Goal: Transaction & Acquisition: Purchase product/service

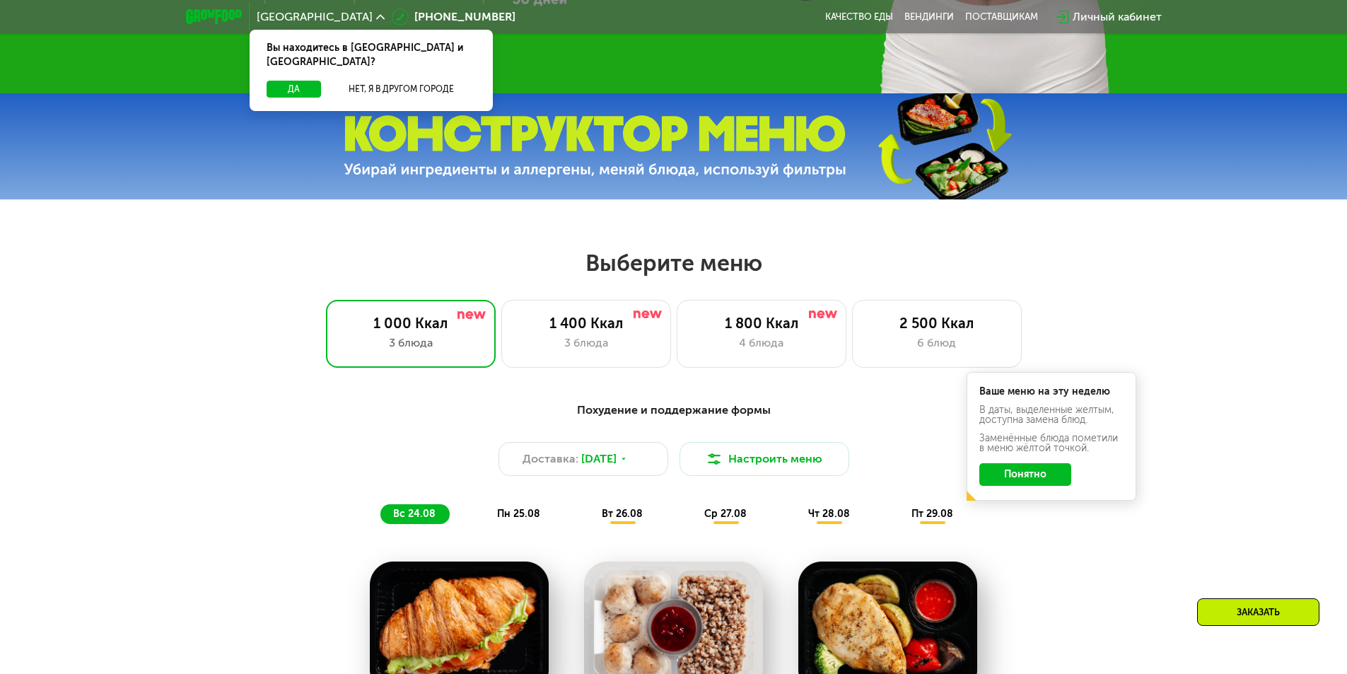
scroll to position [566, 0]
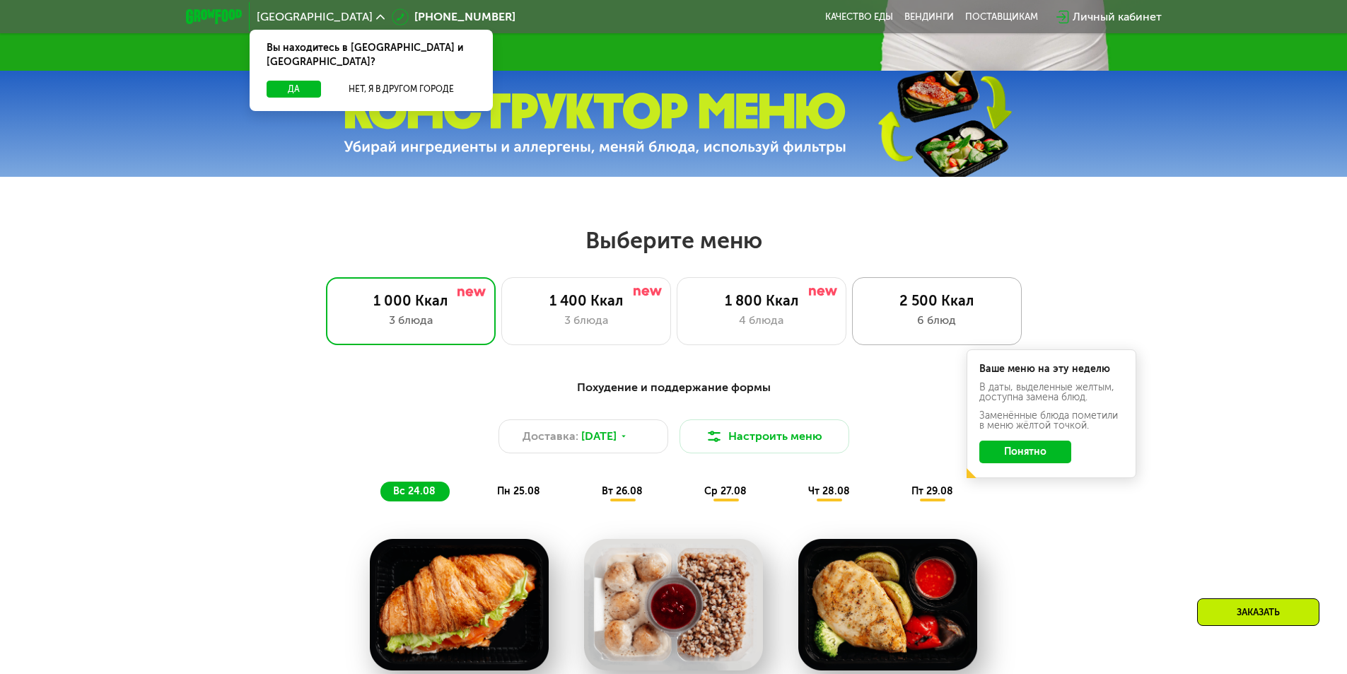
click at [901, 318] on div "6 блюд" at bounding box center [937, 320] width 140 height 17
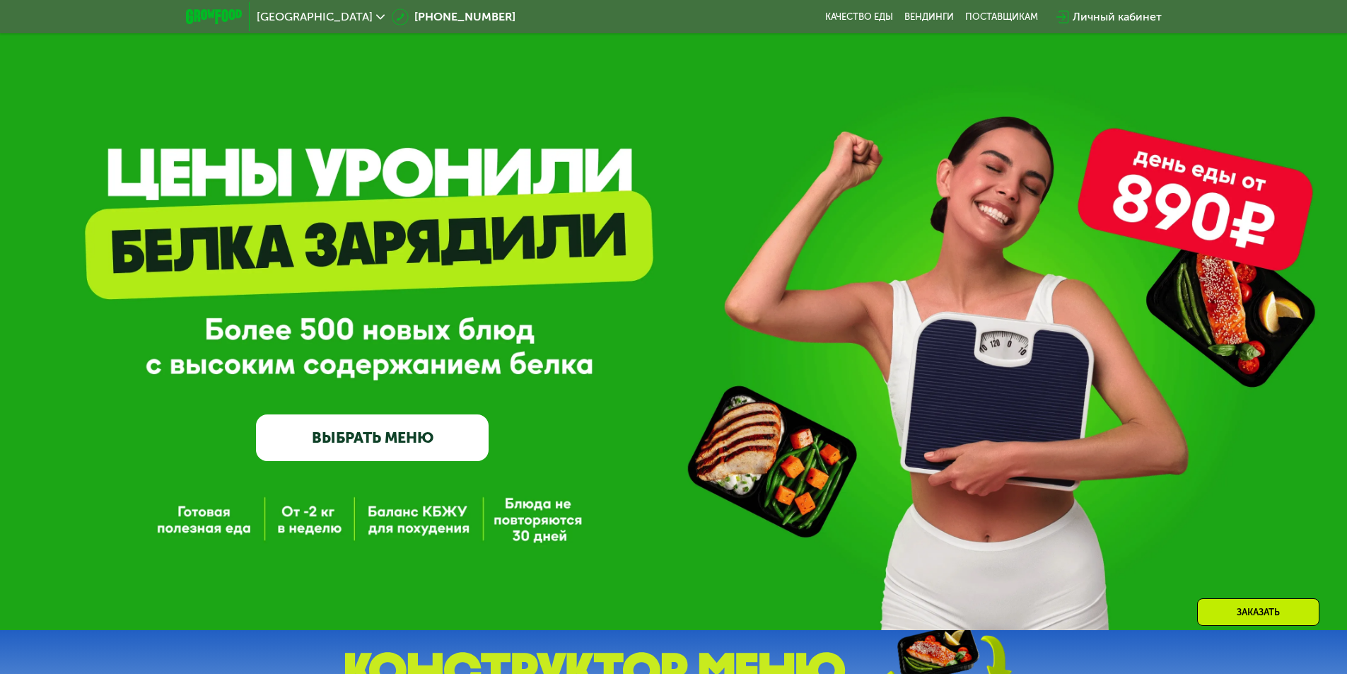
scroll to position [0, 0]
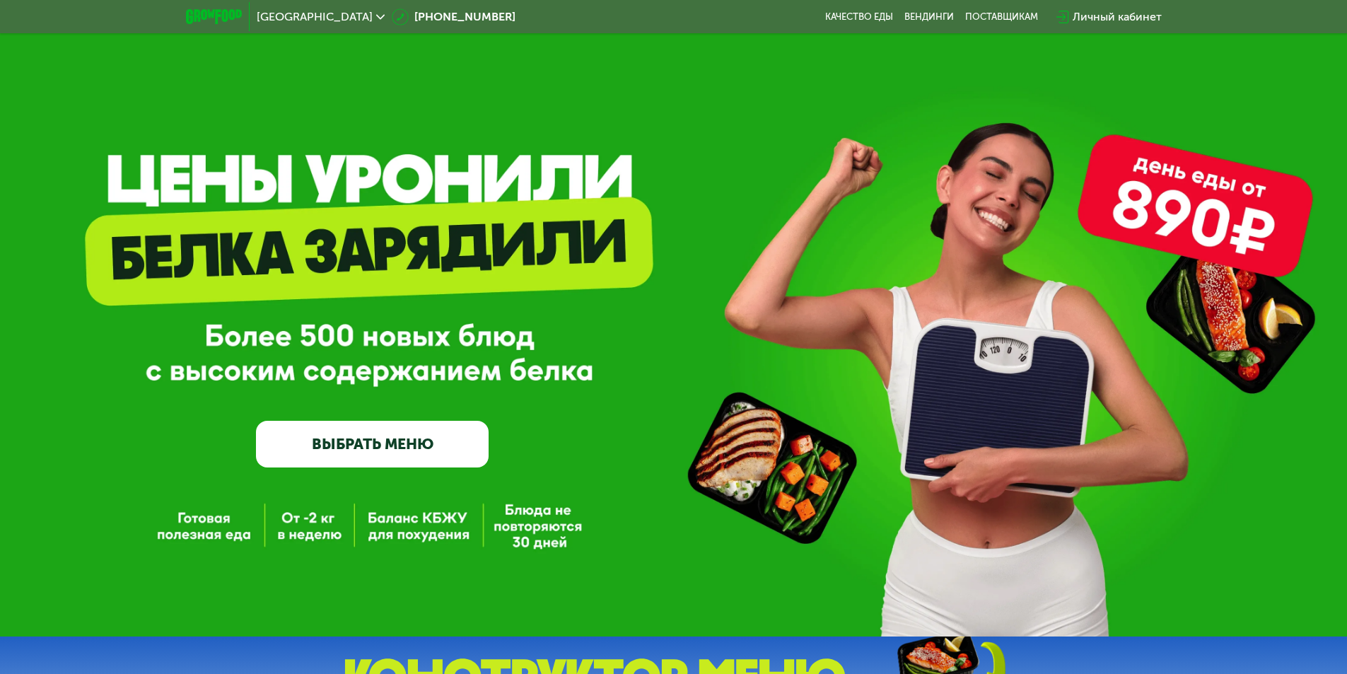
click at [428, 447] on link "ВЫБРАТЬ МЕНЮ" at bounding box center [372, 444] width 233 height 47
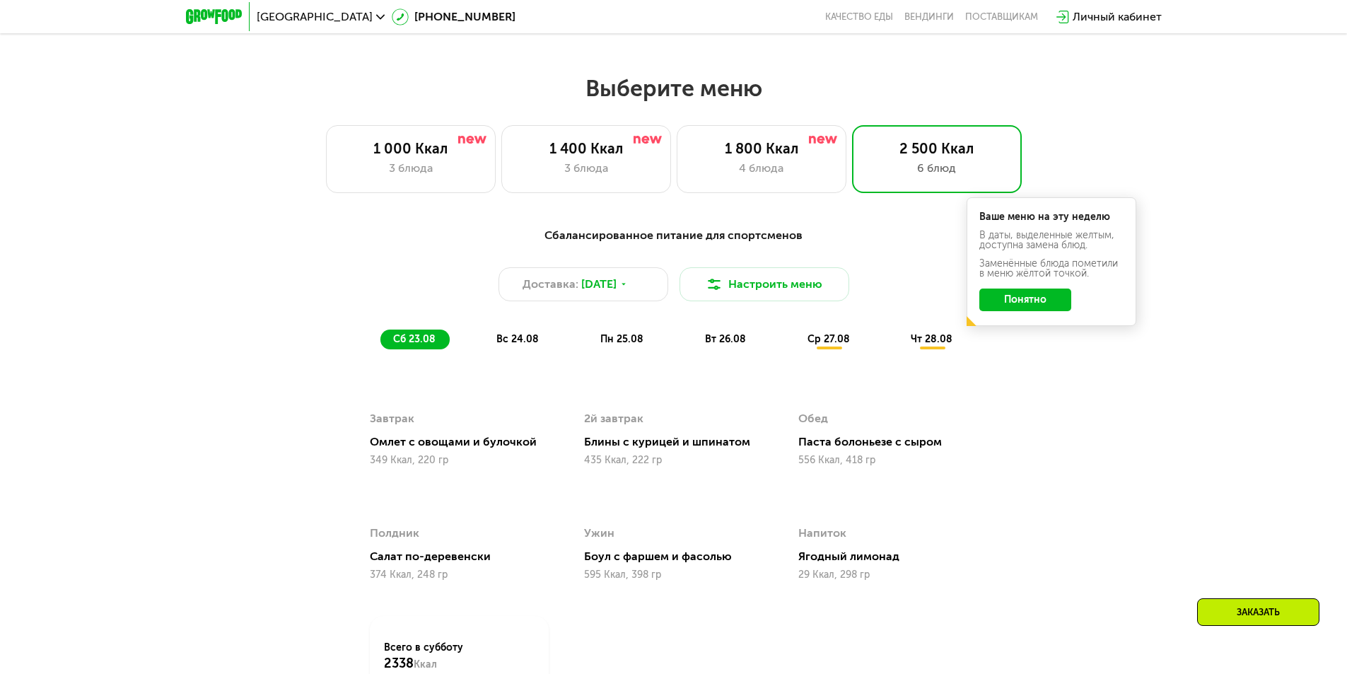
scroll to position [764, 0]
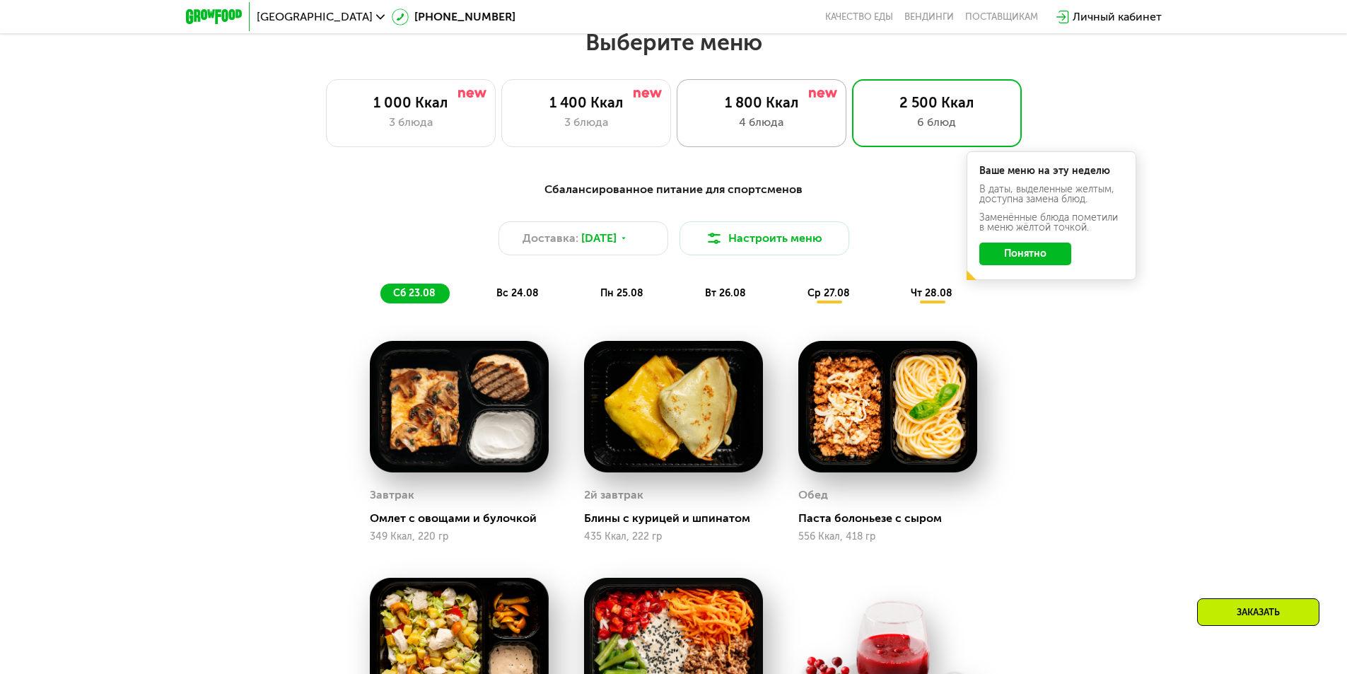
click at [760, 130] on div "4 блюда" at bounding box center [761, 122] width 140 height 17
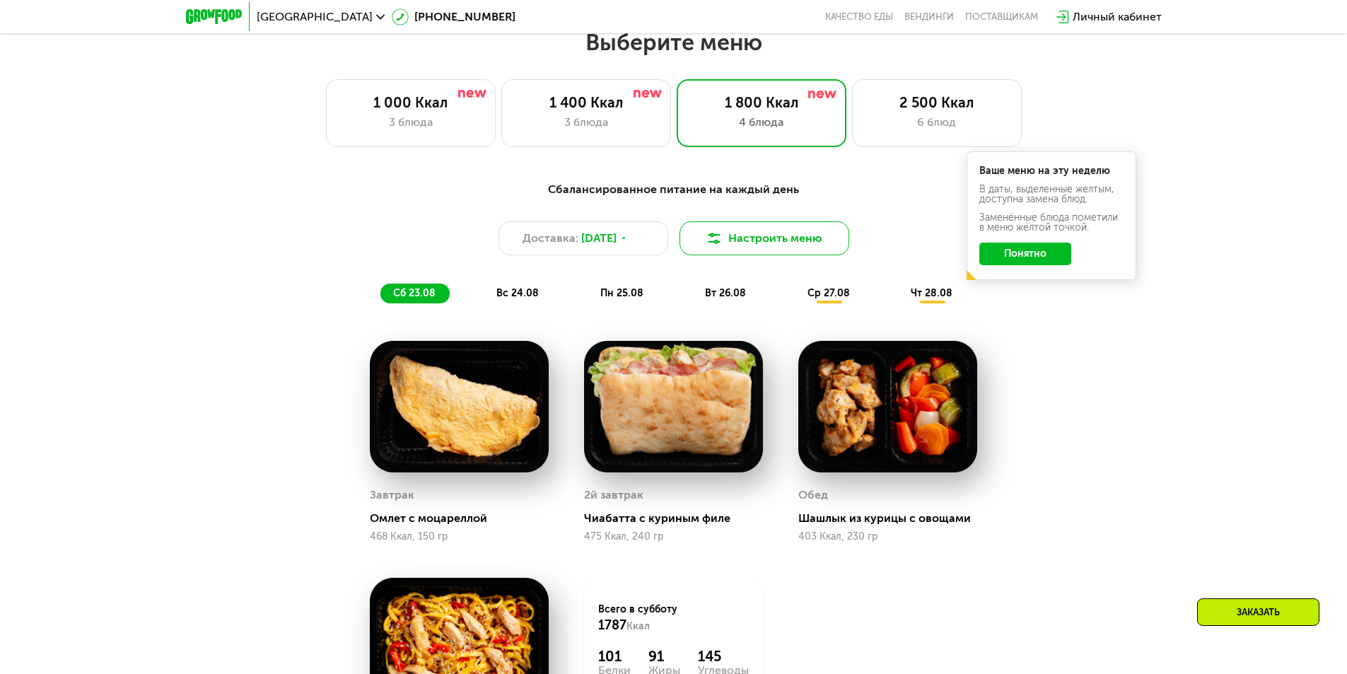
click at [770, 245] on button "Настроить меню" at bounding box center [764, 238] width 170 height 34
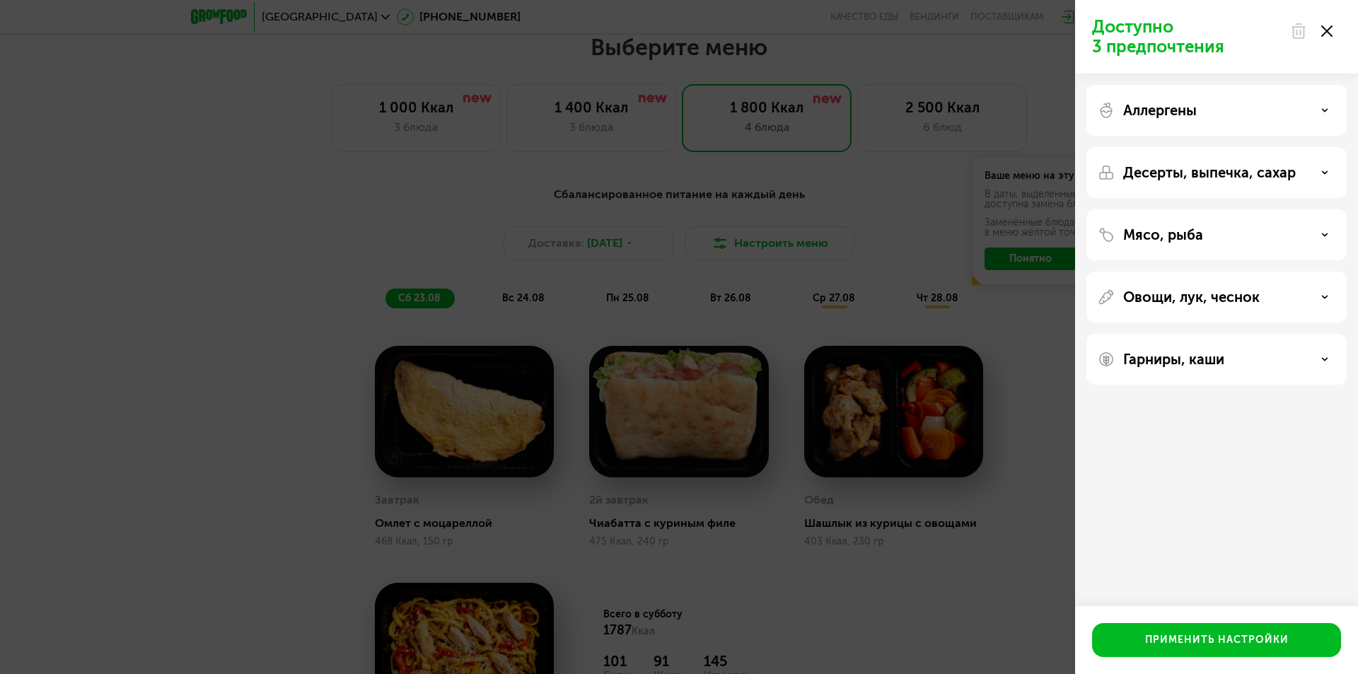
click at [1324, 232] on icon at bounding box center [1324, 234] width 7 height 7
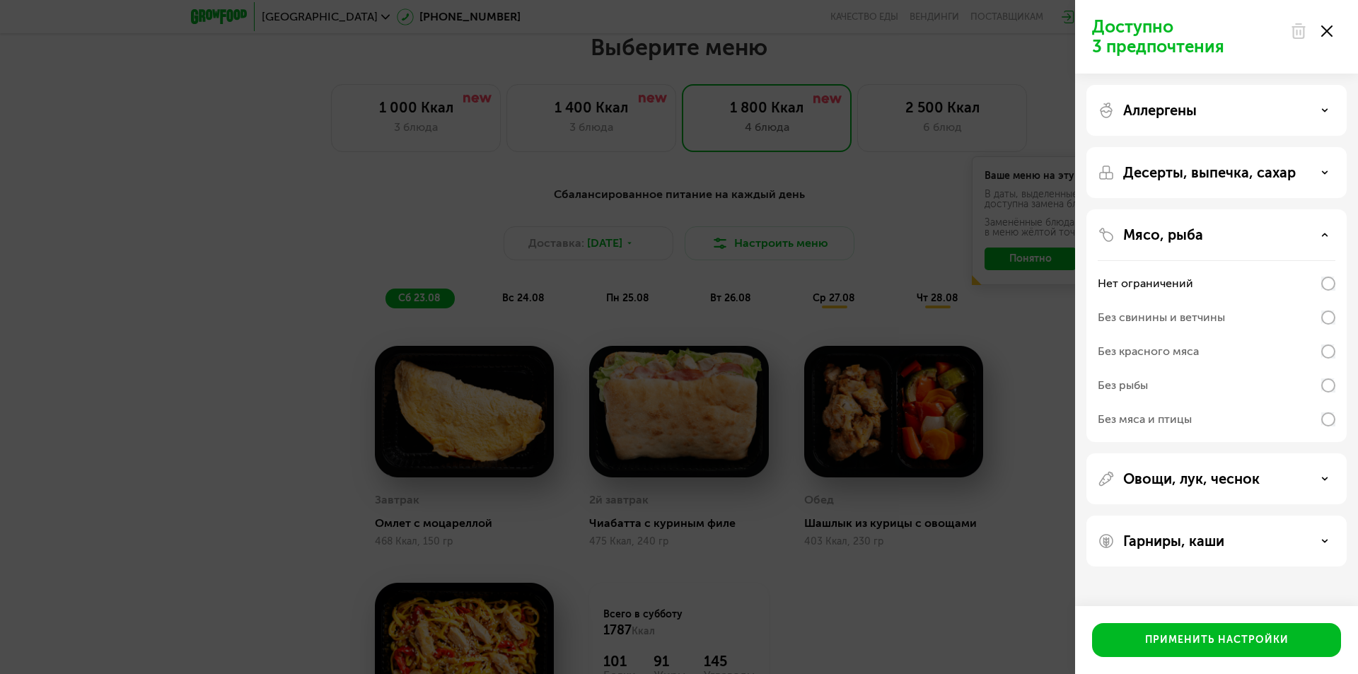
click at [1324, 232] on icon at bounding box center [1324, 234] width 7 height 7
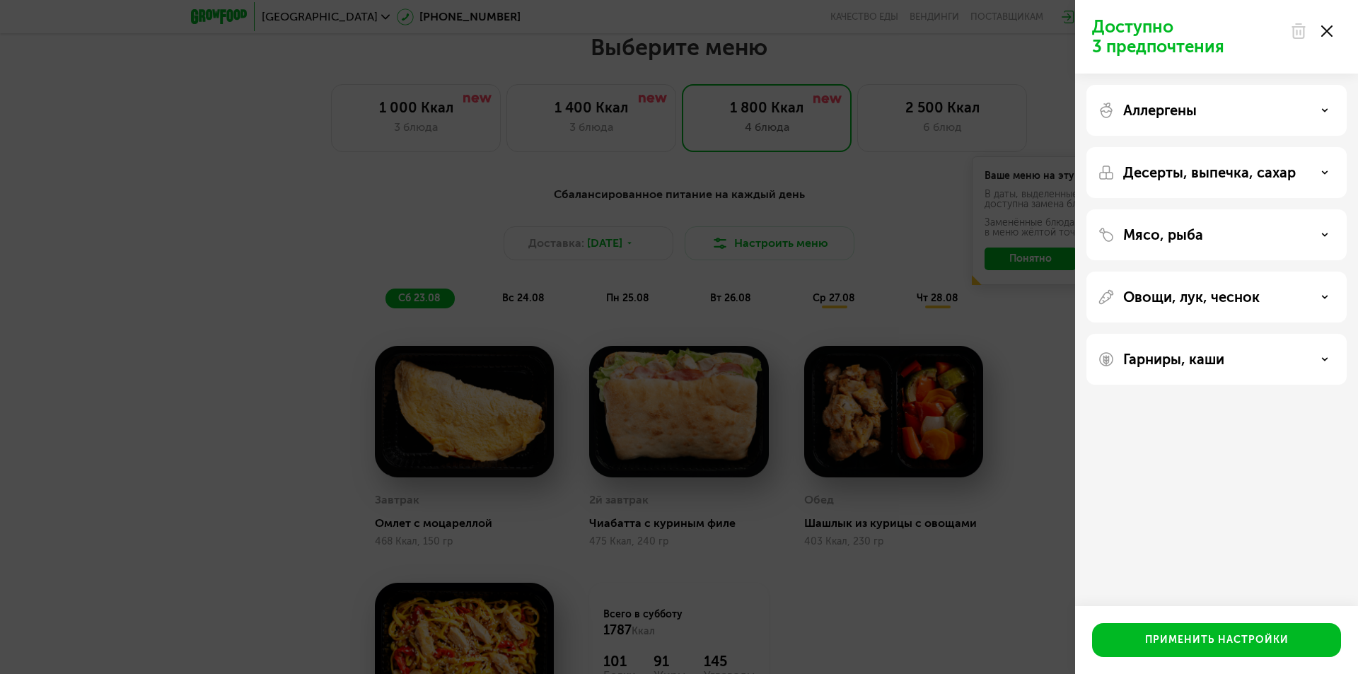
click at [1020, 333] on div "Доступно 3 предпочтения Аллергены Десерты, выпечка, сахар Мясо, рыба Овощи, лук…" at bounding box center [679, 337] width 1358 height 674
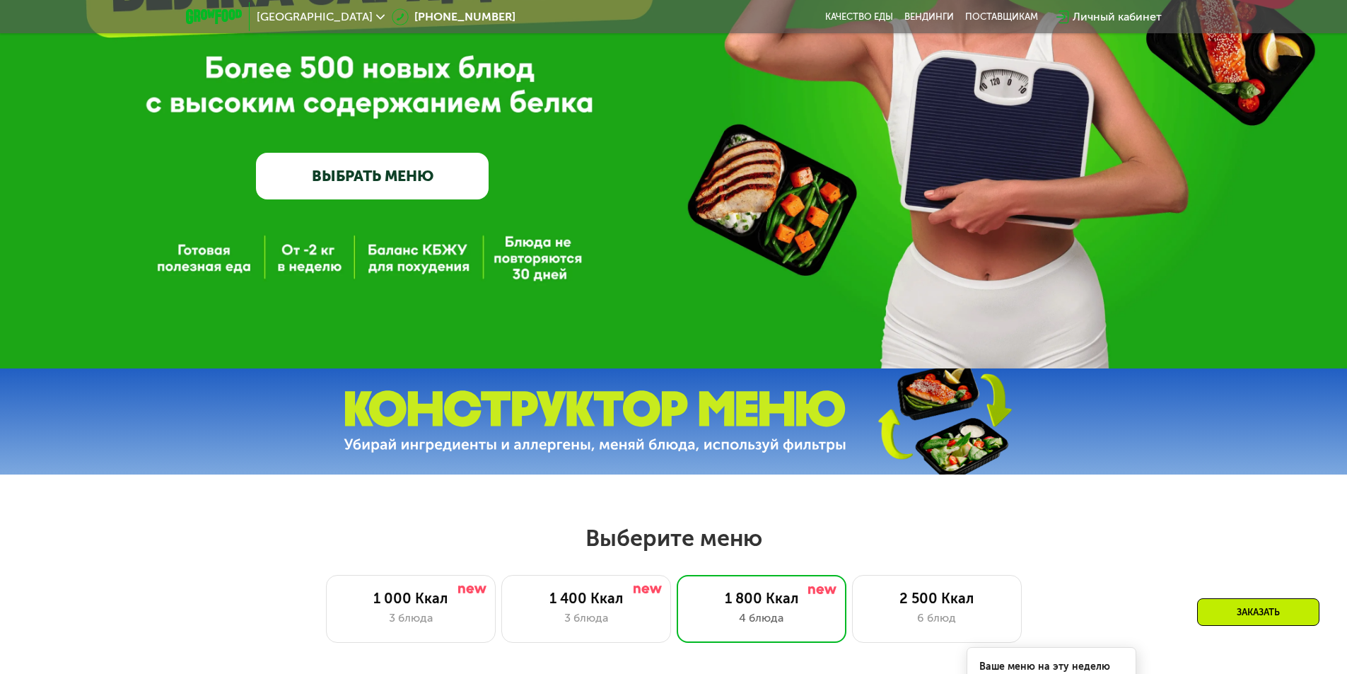
scroll to position [198, 0]
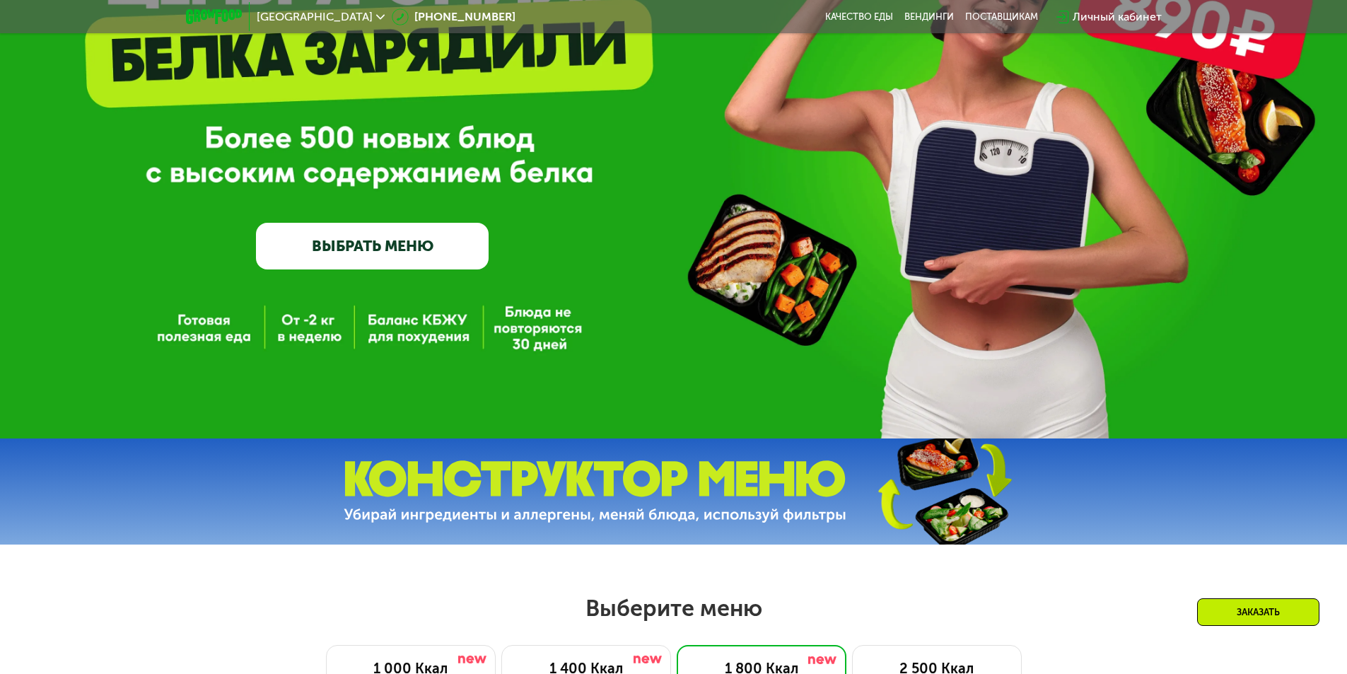
click at [392, 239] on link "ВЫБРАТЬ МЕНЮ" at bounding box center [372, 246] width 233 height 47
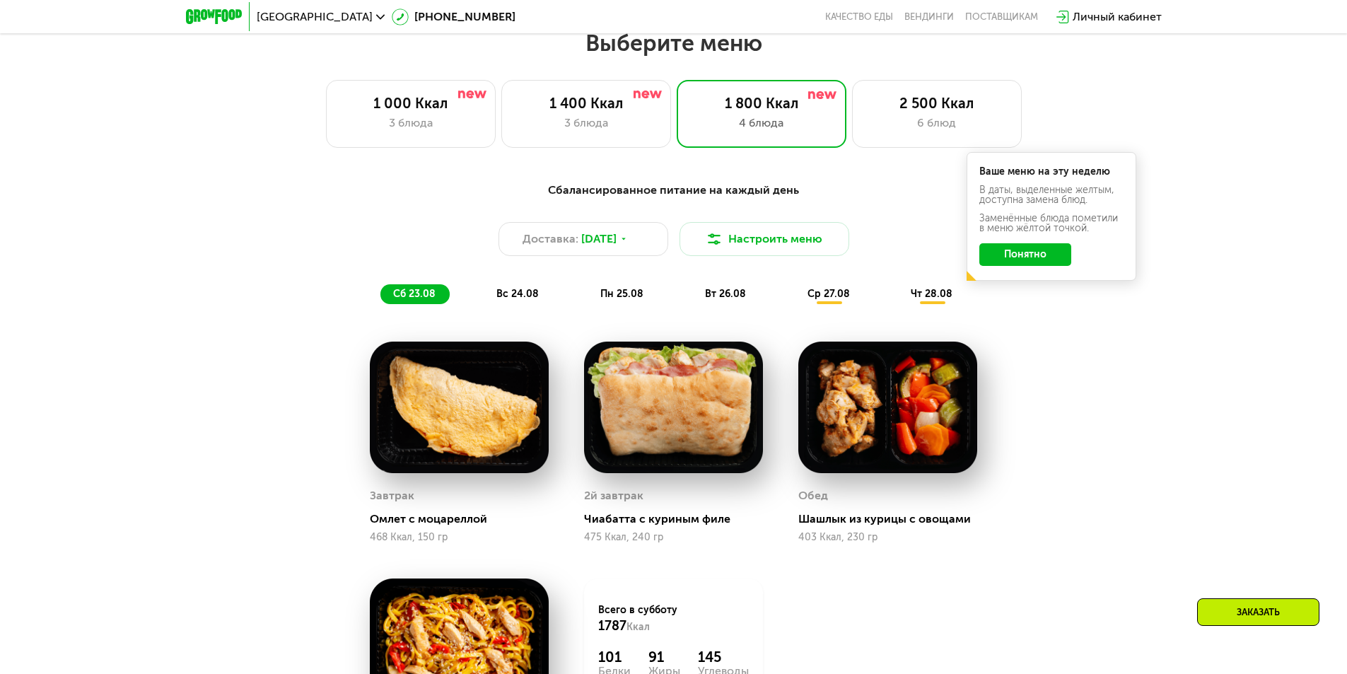
scroll to position [764, 0]
click at [961, 124] on div "6 блюд" at bounding box center [937, 122] width 140 height 17
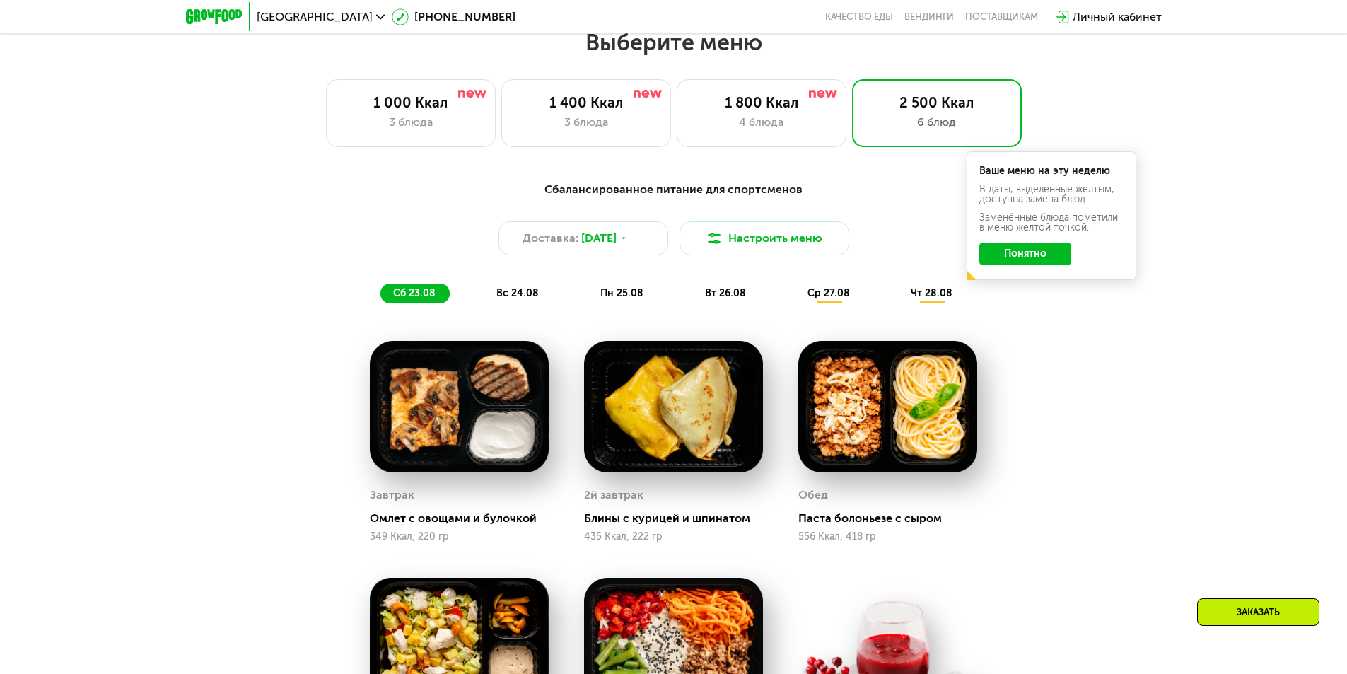
click at [1060, 248] on button "Понятно" at bounding box center [1025, 254] width 92 height 23
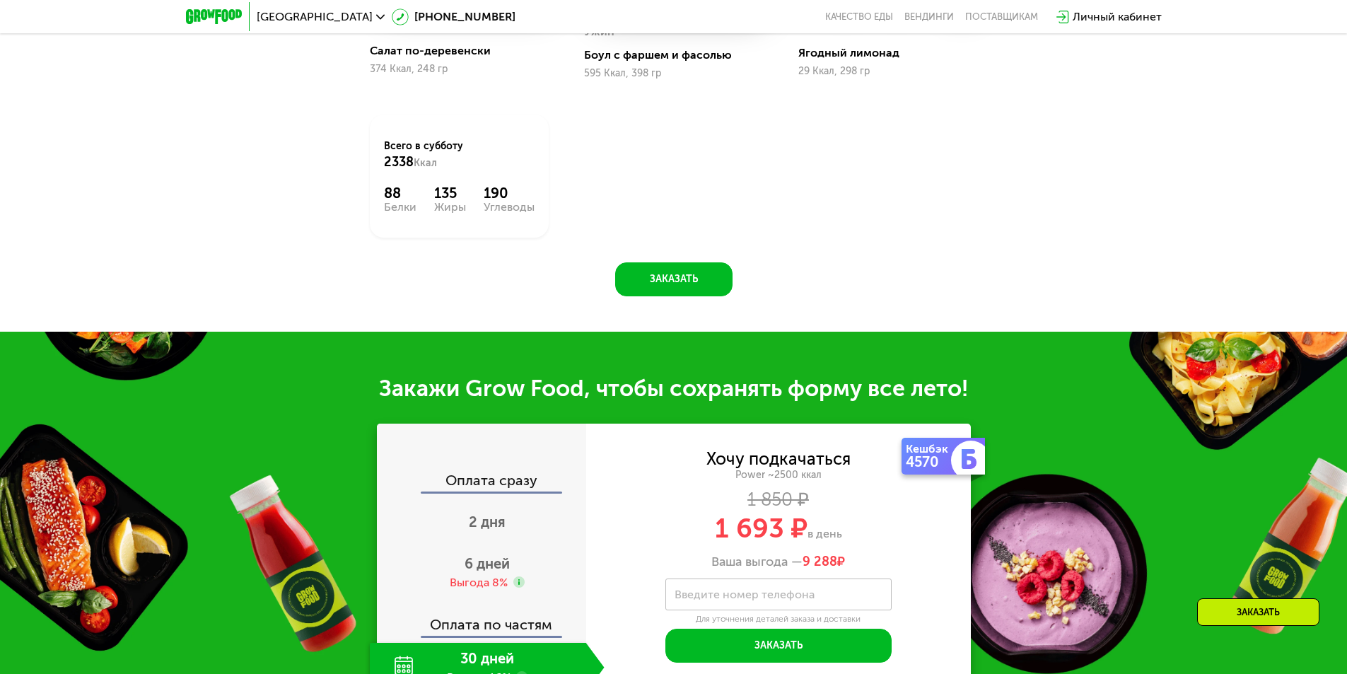
scroll to position [1471, 0]
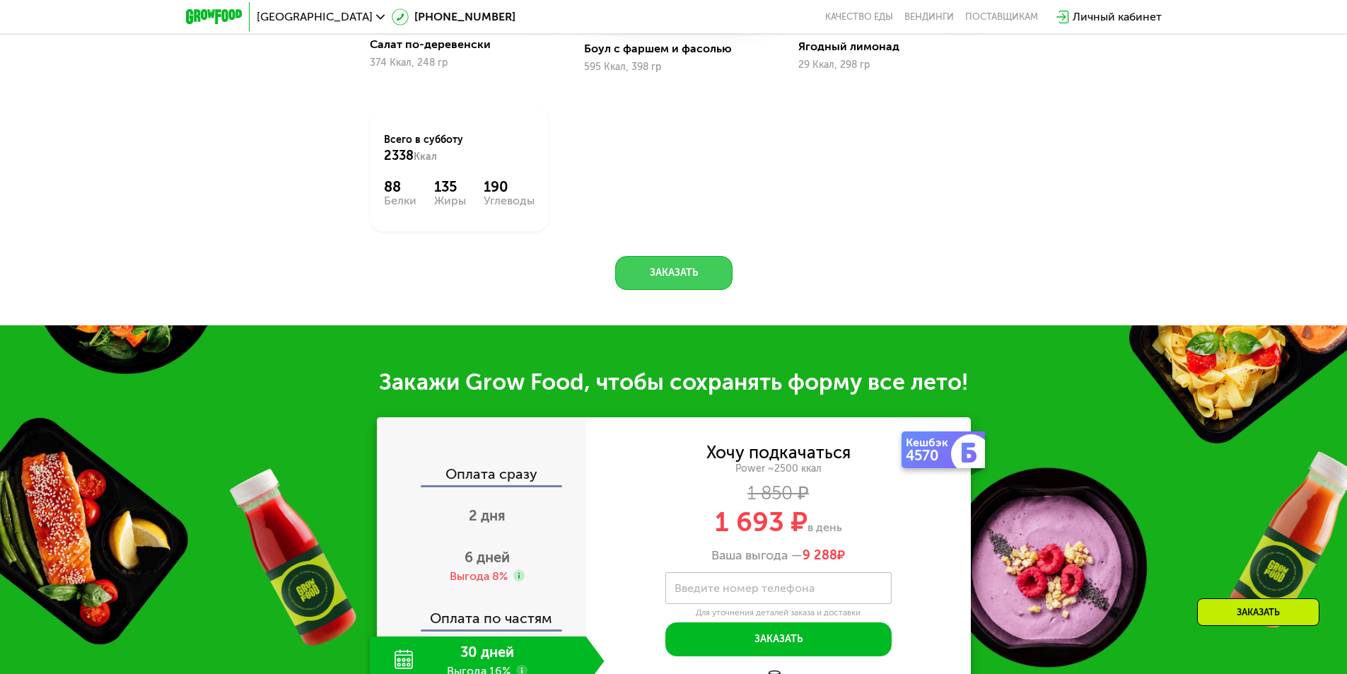
click at [719, 283] on button "Заказать" at bounding box center [673, 273] width 117 height 34
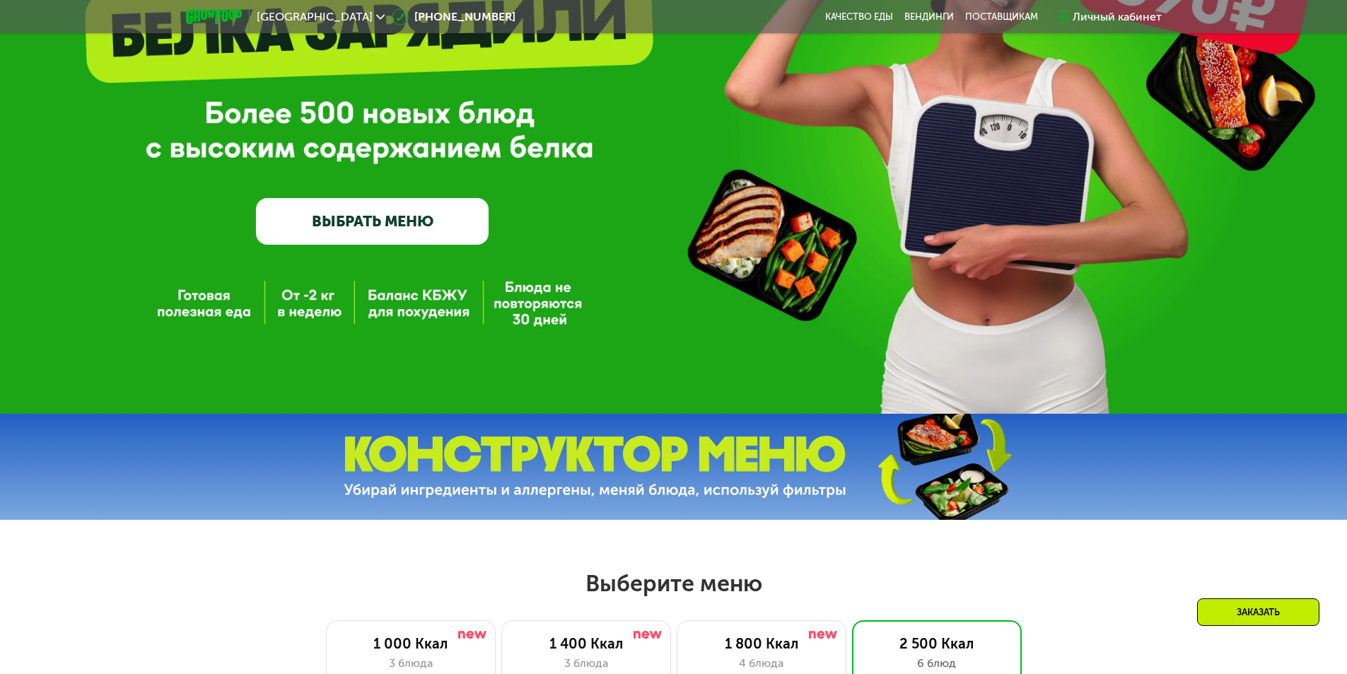
scroll to position [626, 0]
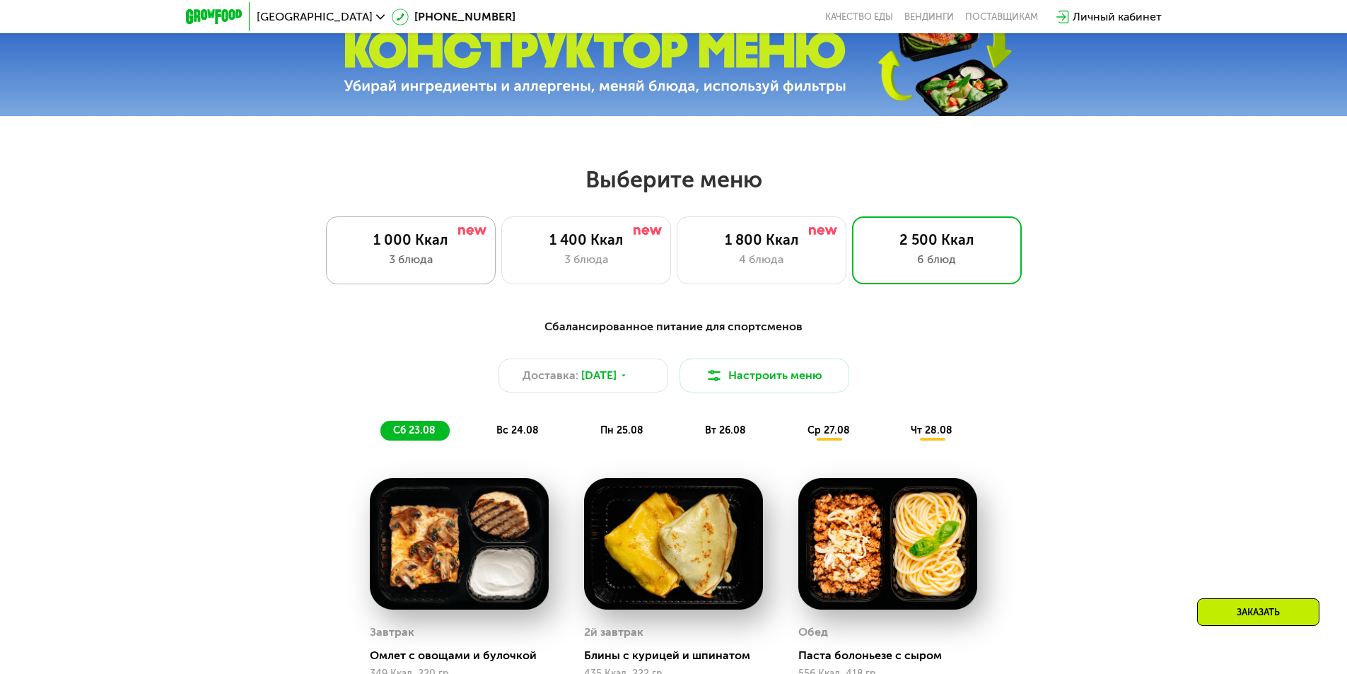
click at [412, 246] on div "1 000 Ккал" at bounding box center [411, 239] width 140 height 17
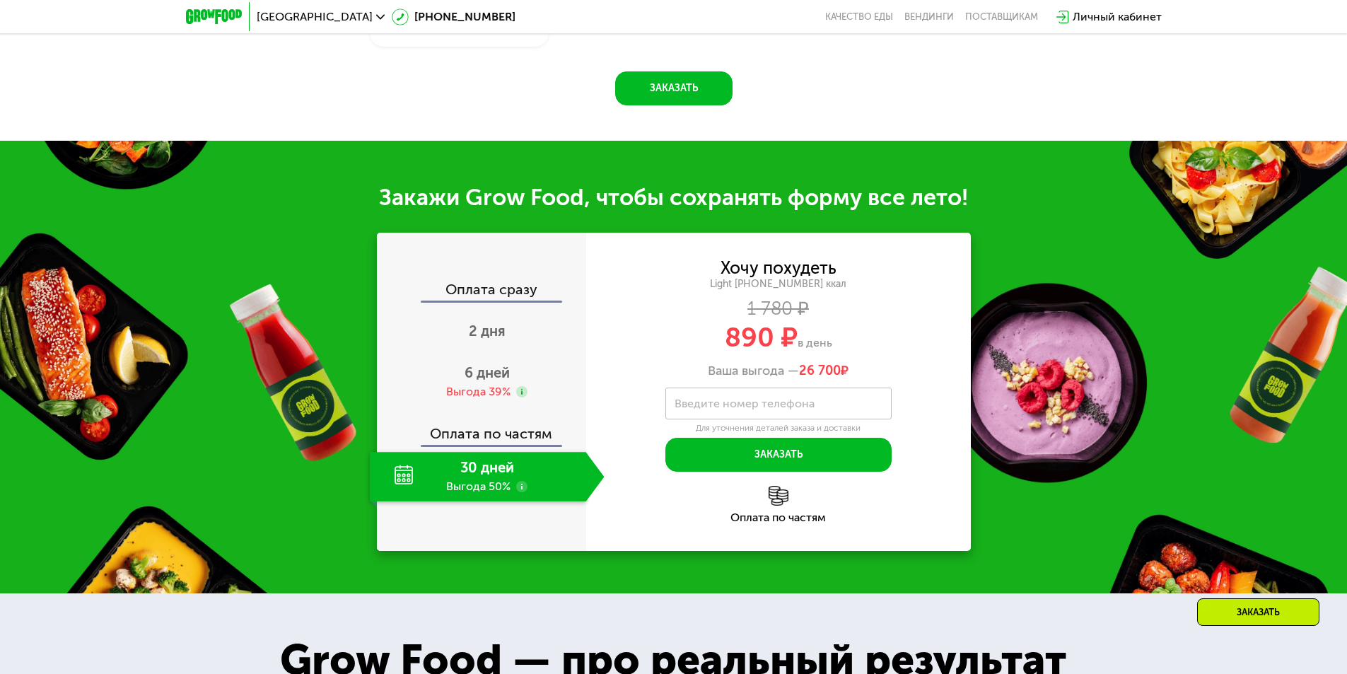
scroll to position [1475, 0]
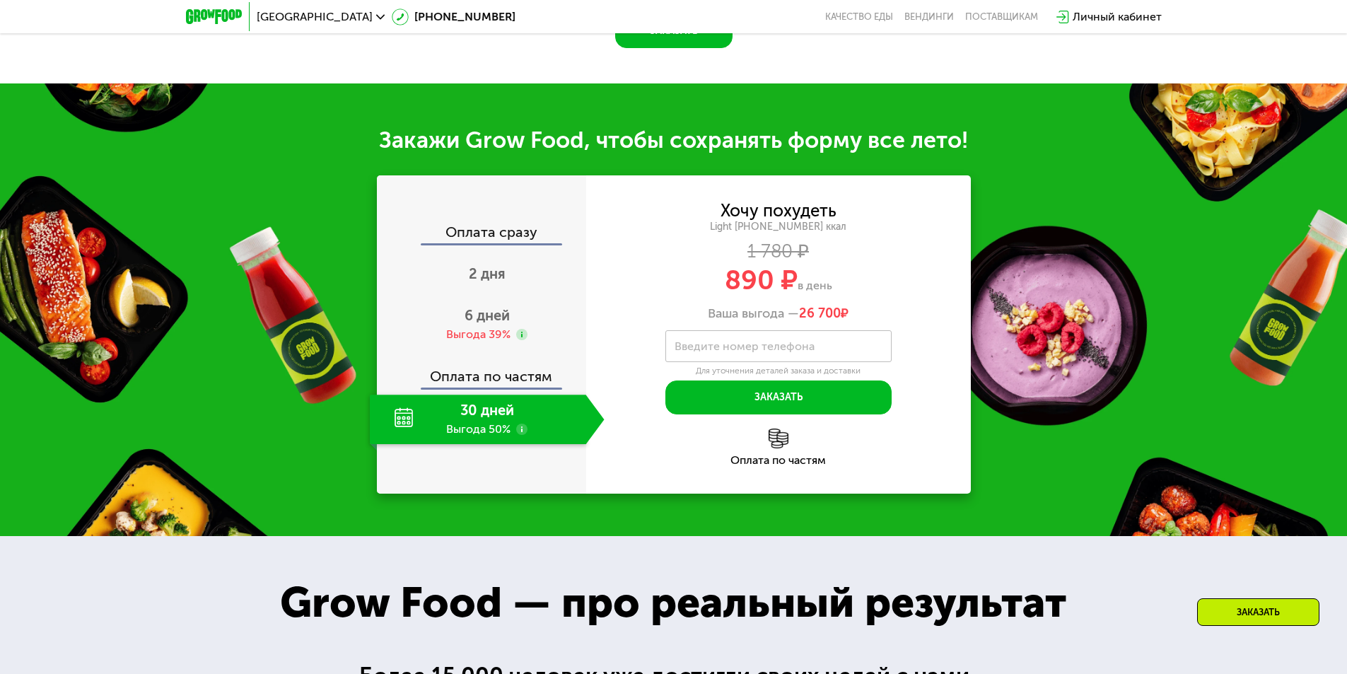
click at [521, 433] on use at bounding box center [521, 429] width 11 height 11
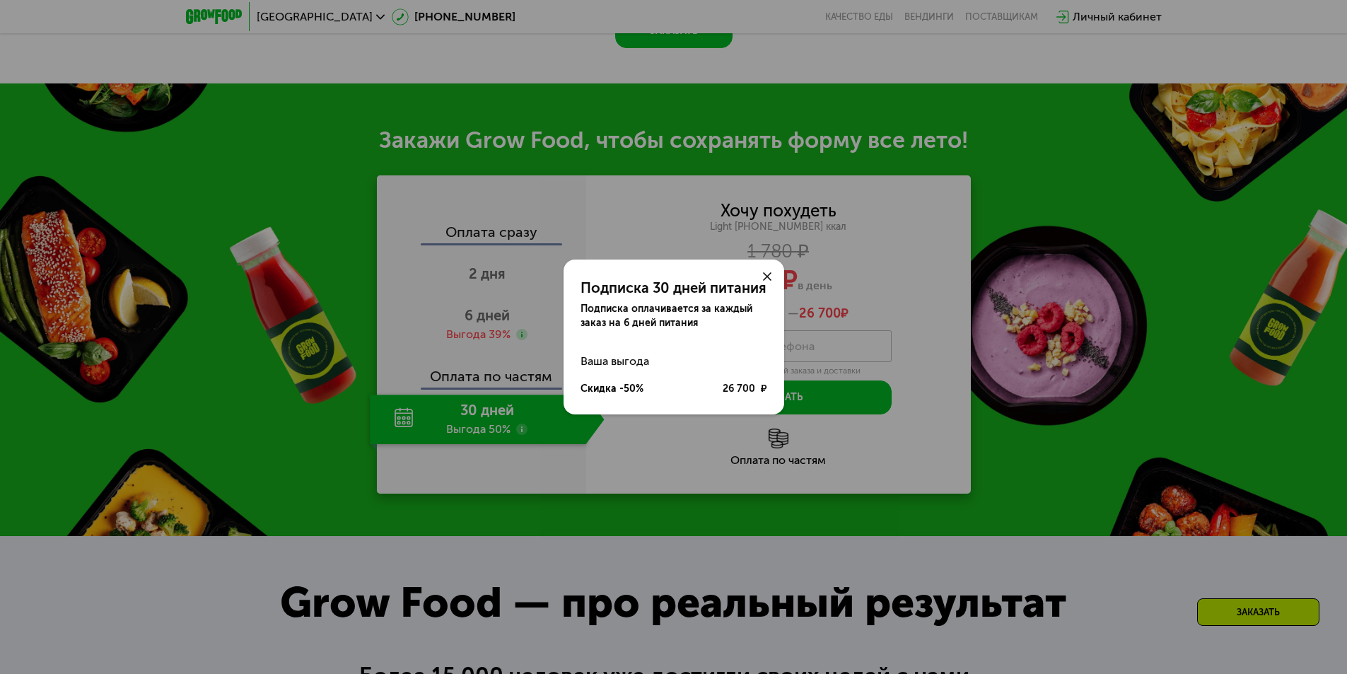
click at [769, 269] on div at bounding box center [767, 276] width 34 height 34
click at [768, 278] on use at bounding box center [767, 276] width 8 height 8
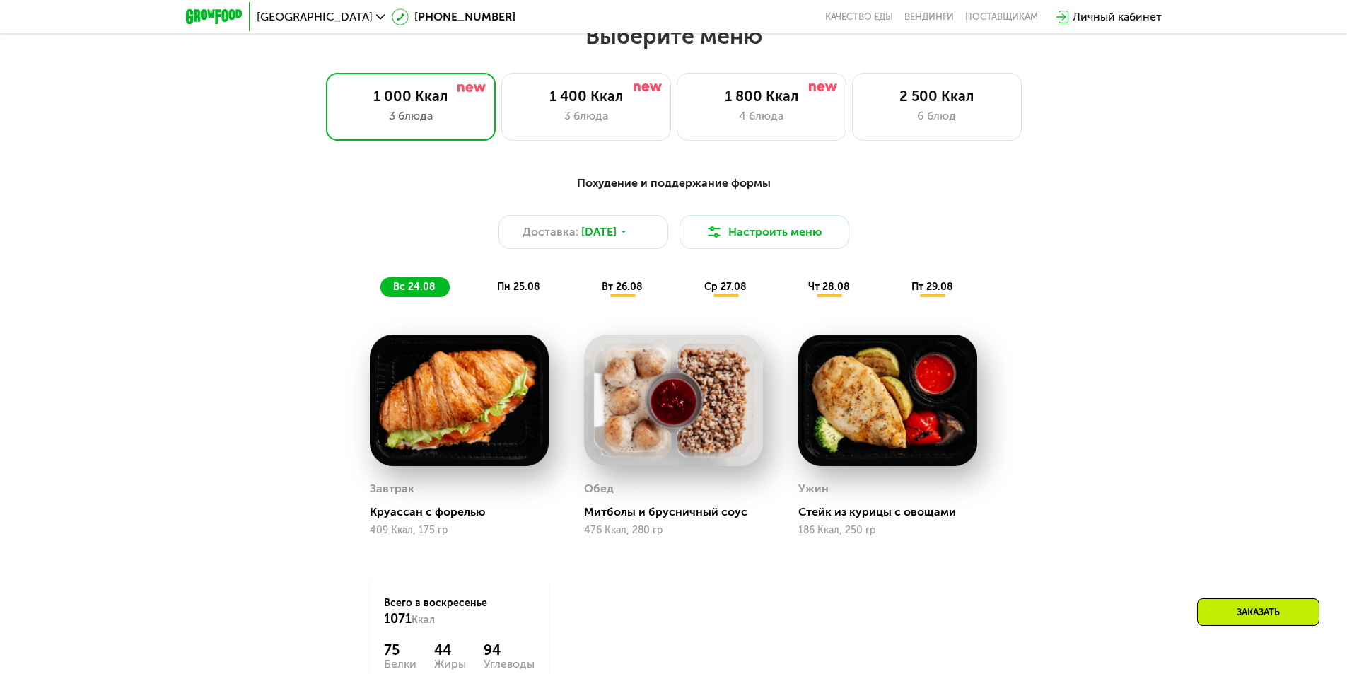
scroll to position [768, 0]
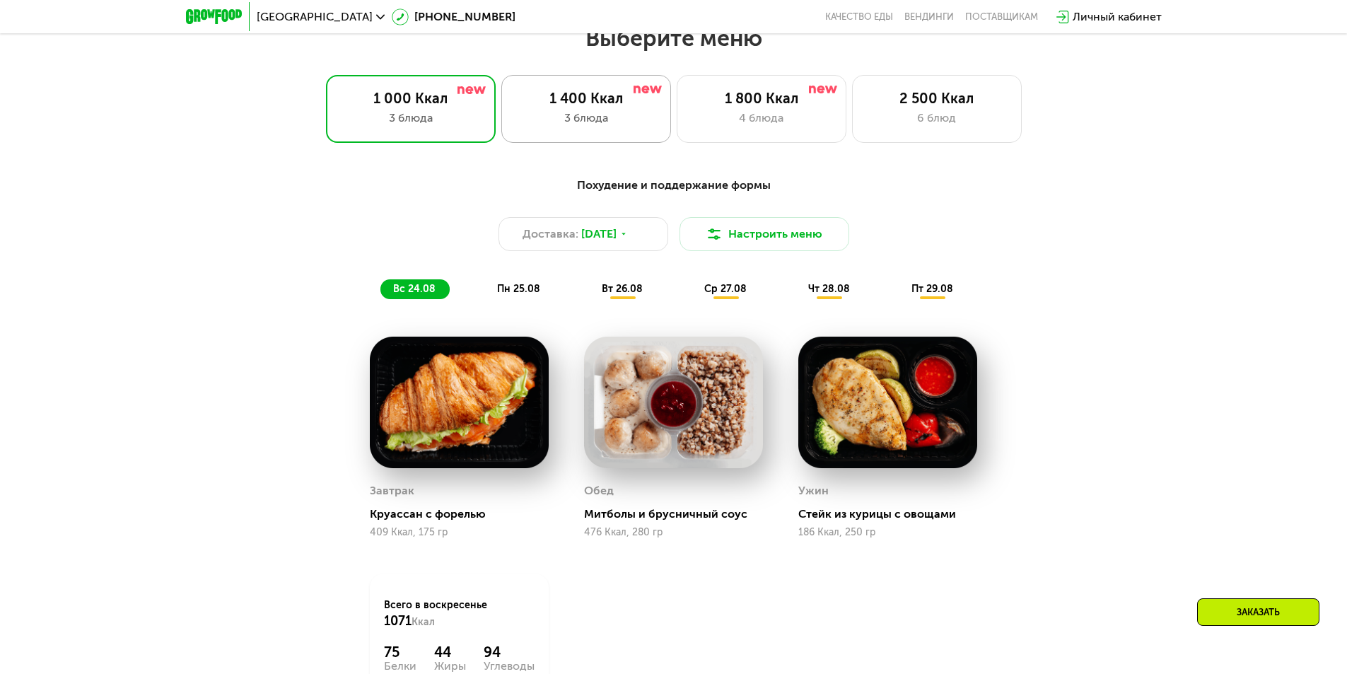
click at [677, 113] on div "1 400 Ккал 3 блюда" at bounding box center [762, 109] width 170 height 68
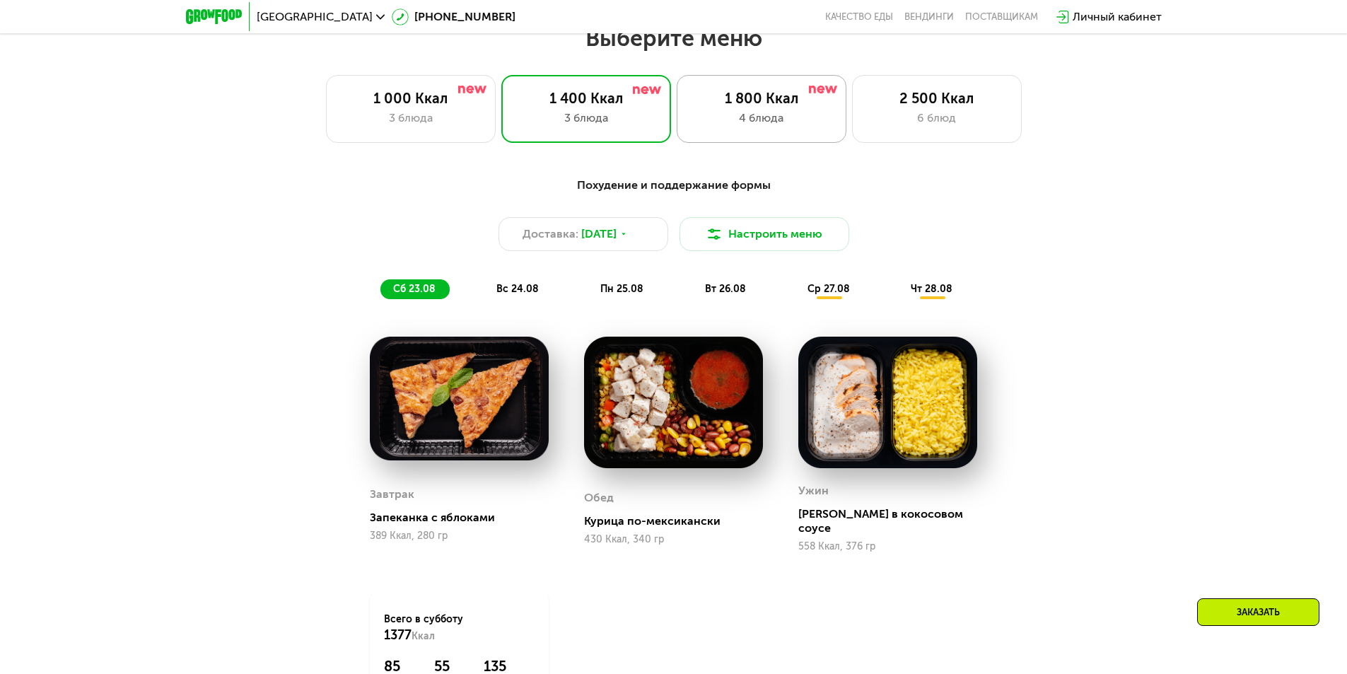
click at [852, 112] on div "1 800 Ккал 4 блюда" at bounding box center [937, 109] width 170 height 68
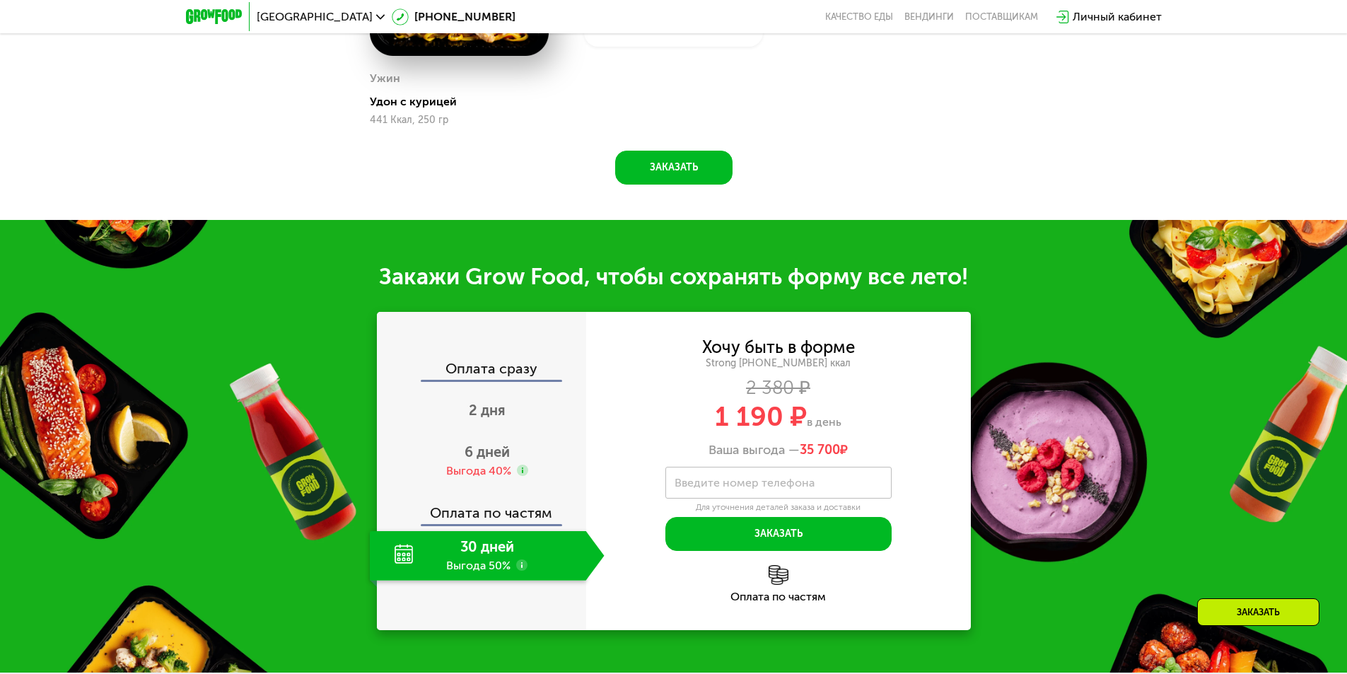
scroll to position [1475, 0]
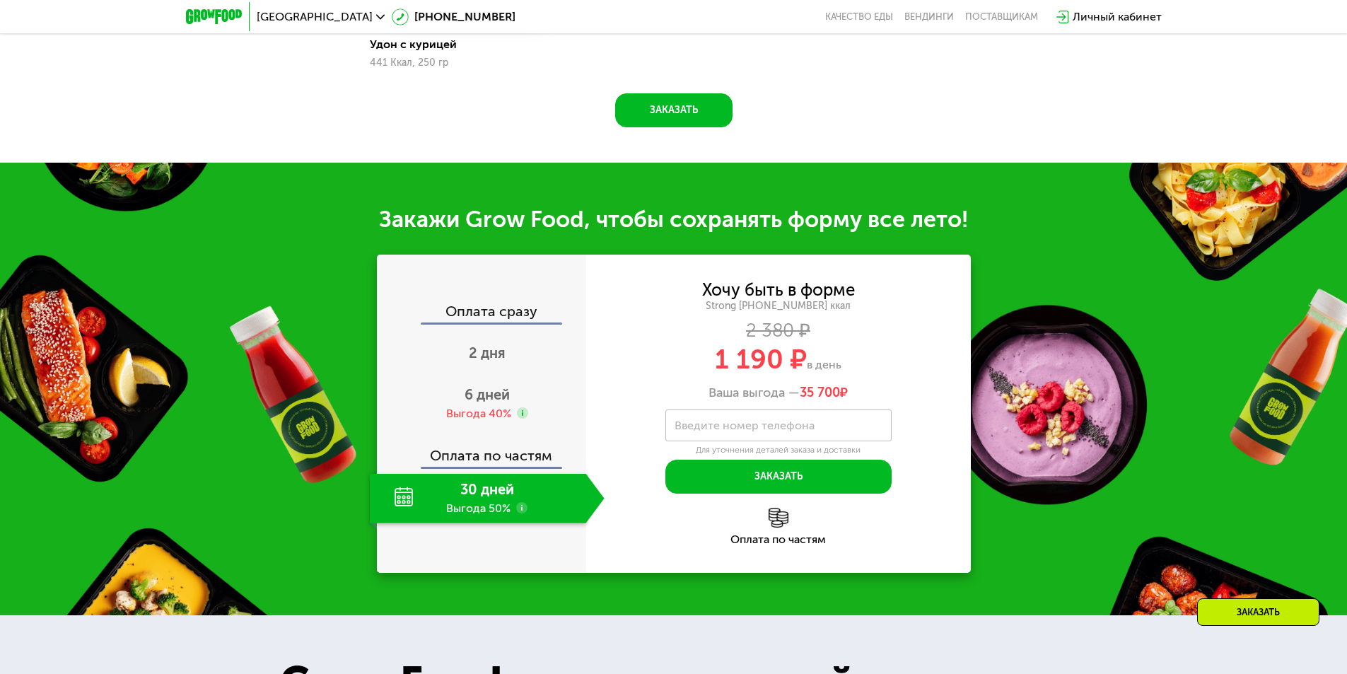
click at [517, 510] on use at bounding box center [521, 507] width 11 height 11
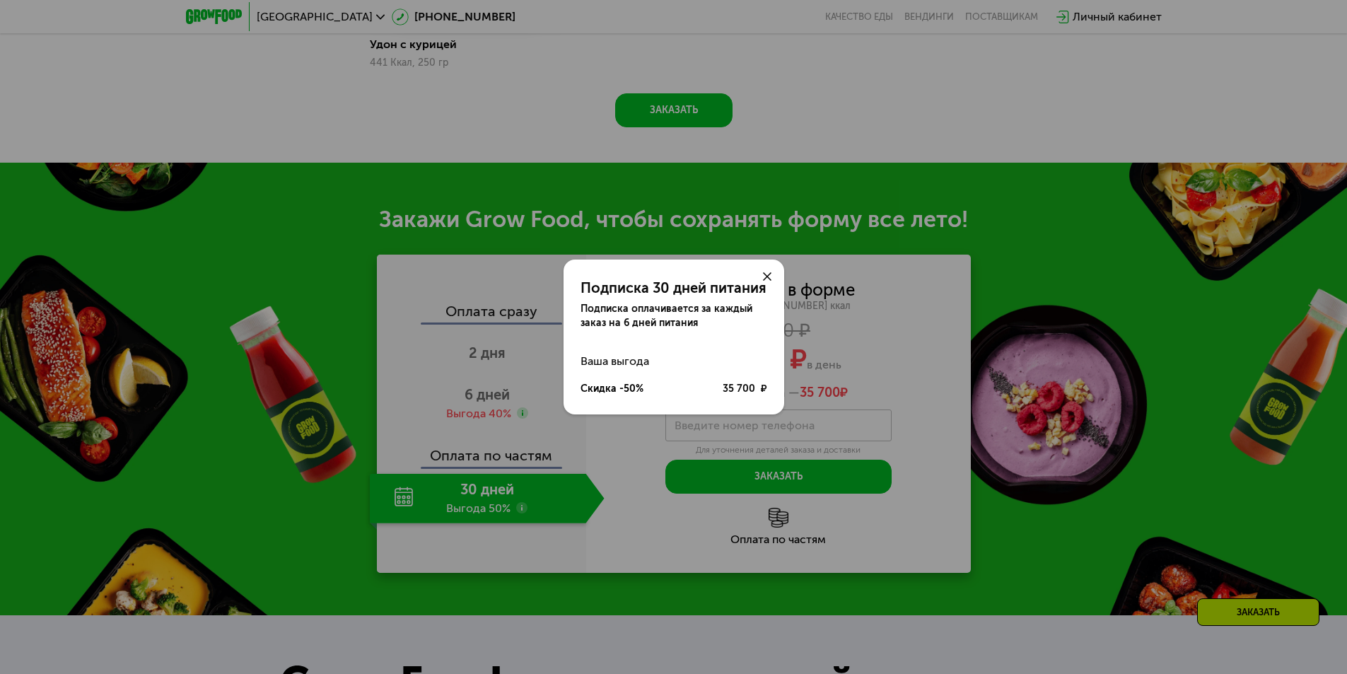
click at [769, 280] on icon at bounding box center [767, 276] width 8 height 8
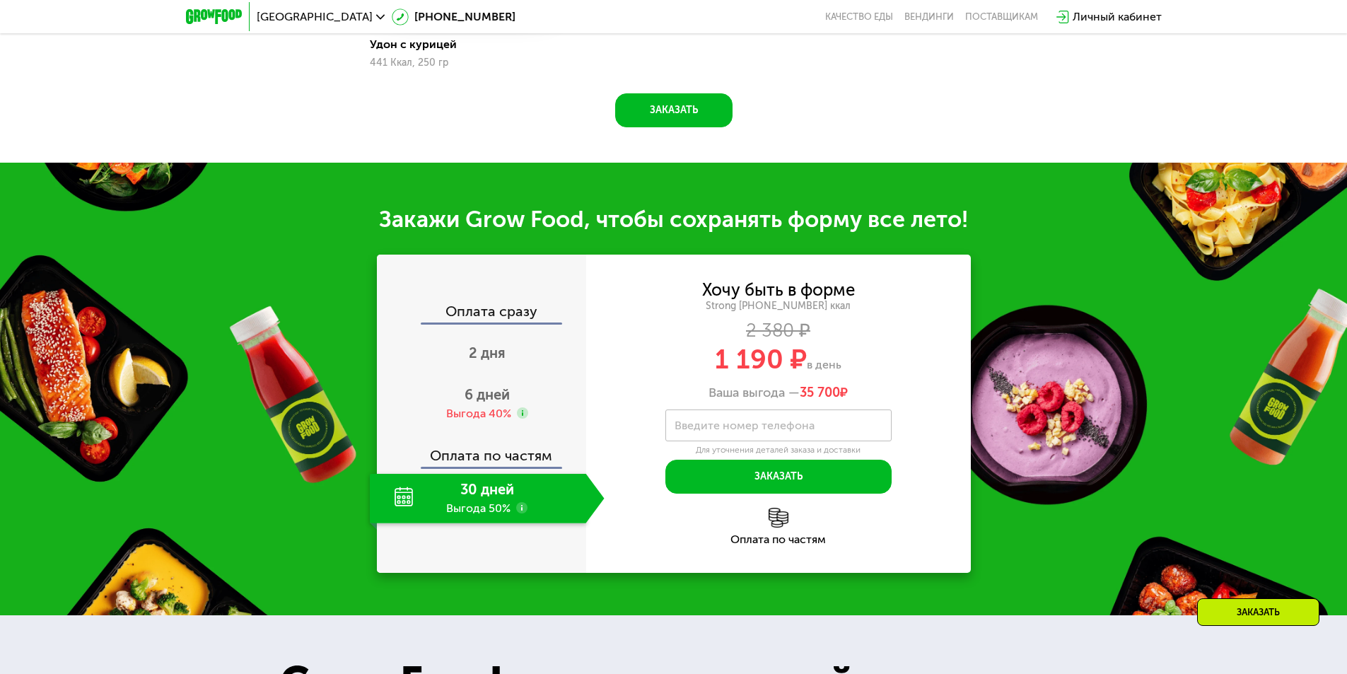
click at [745, 393] on div "Ваша выгода — 35 700 ₽" at bounding box center [778, 393] width 385 height 16
click at [739, 395] on div "Ваша выгода — 35 700 ₽" at bounding box center [778, 393] width 385 height 16
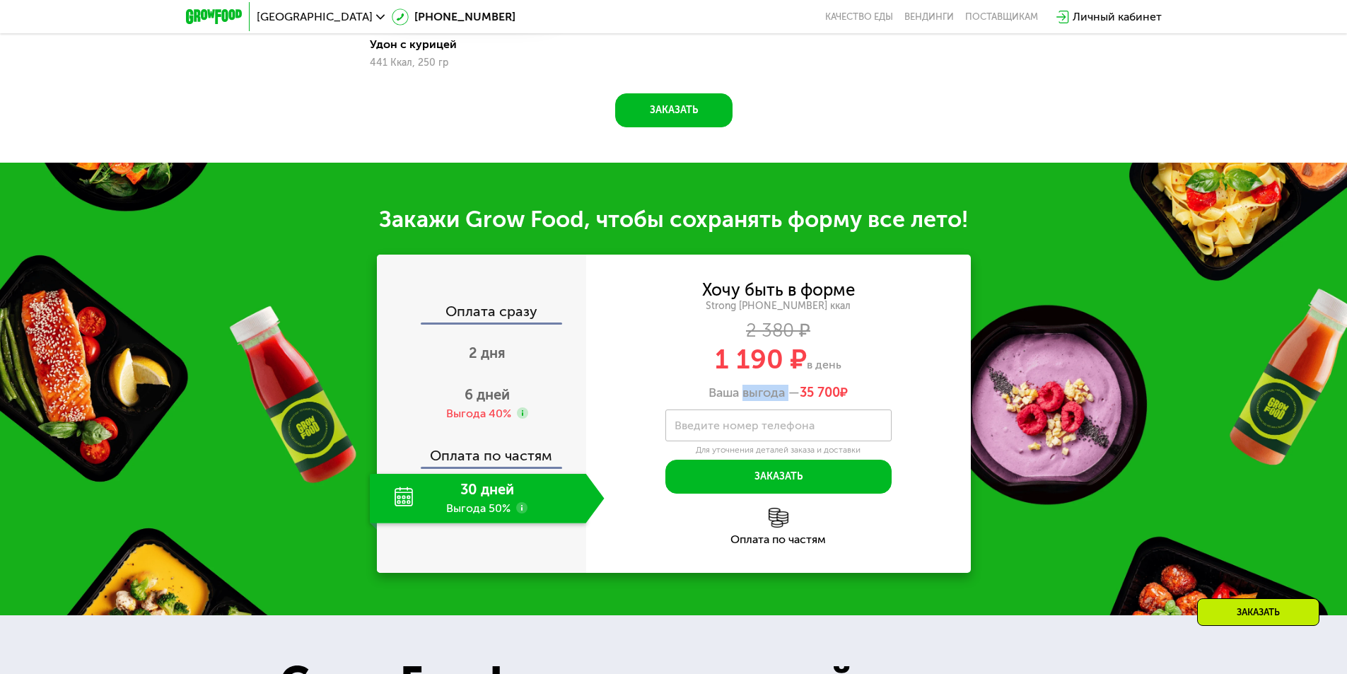
click at [739, 395] on div "Ваша выгода — 35 700 ₽" at bounding box center [778, 393] width 385 height 16
click at [732, 395] on div "Ваша выгода — 35 700 ₽" at bounding box center [778, 393] width 385 height 16
click at [520, 418] on use at bounding box center [522, 412] width 11 height 11
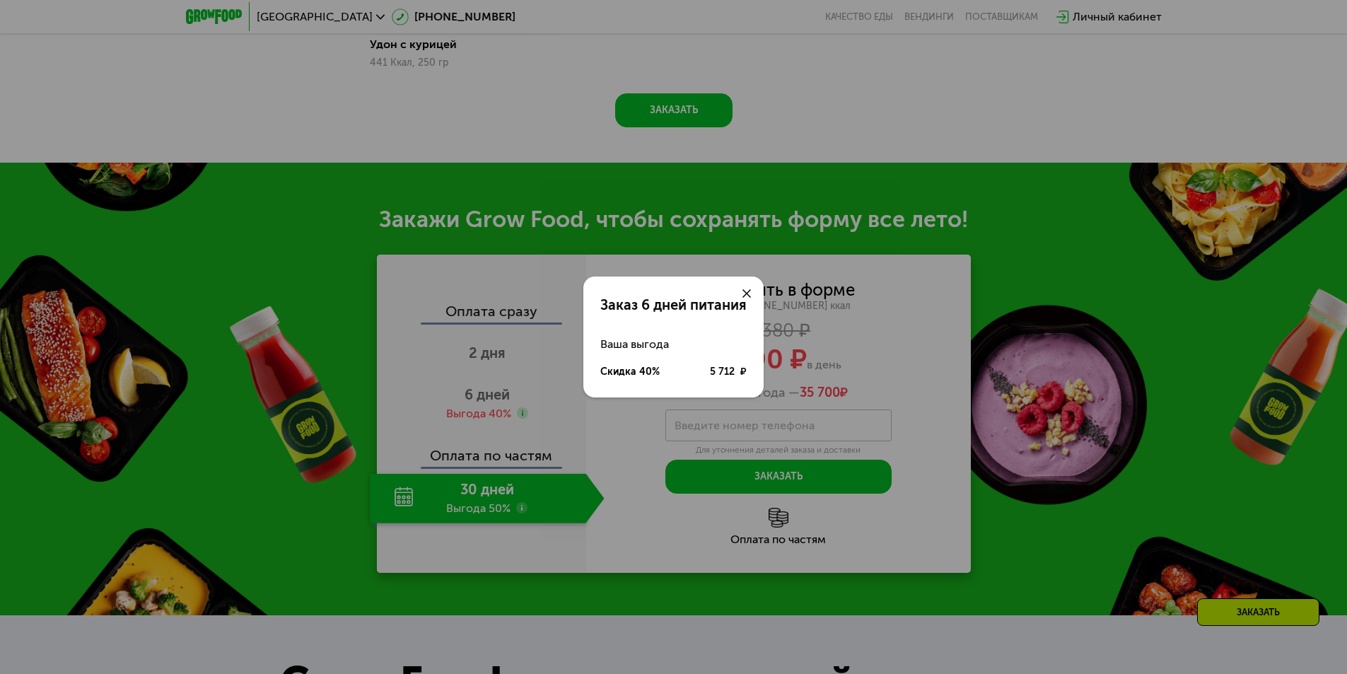
click at [747, 290] on icon at bounding box center [746, 293] width 8 height 8
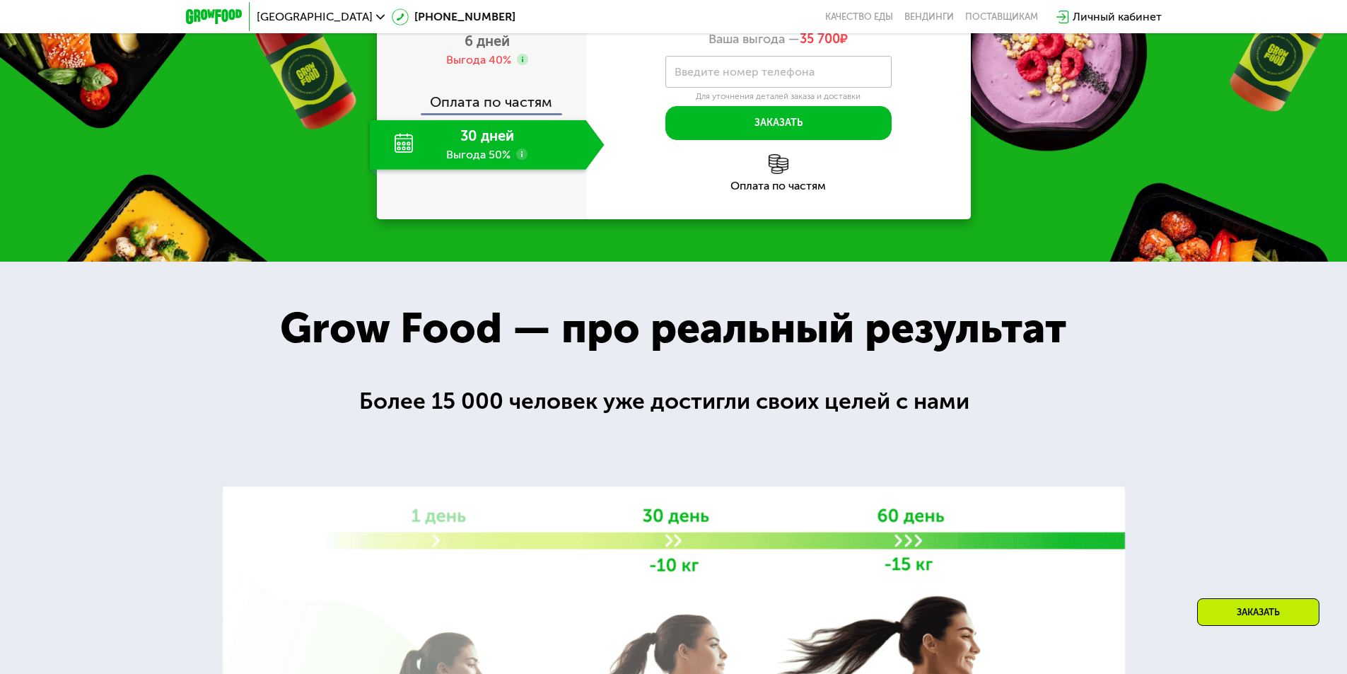
scroll to position [1333, 0]
